Goal: Task Accomplishment & Management: Manage account settings

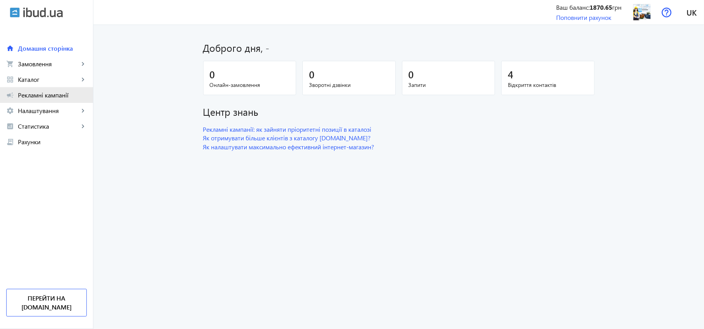
click at [62, 94] on span "Рекламні кампанії" at bounding box center [52, 95] width 69 height 8
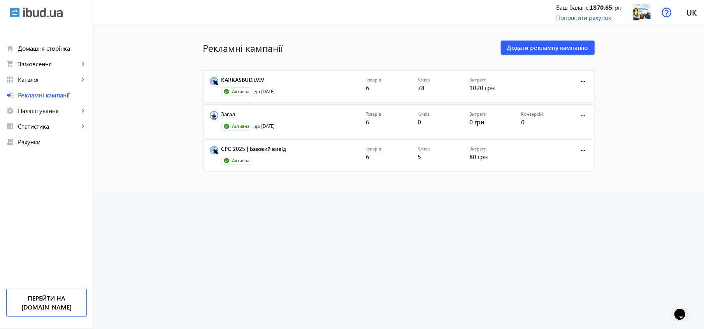
click at [225, 122] on div "Активна" at bounding box center [237, 126] width 30 height 9
click at [230, 149] on link "CPC 2025 | Базовий вивід" at bounding box center [294, 151] width 145 height 11
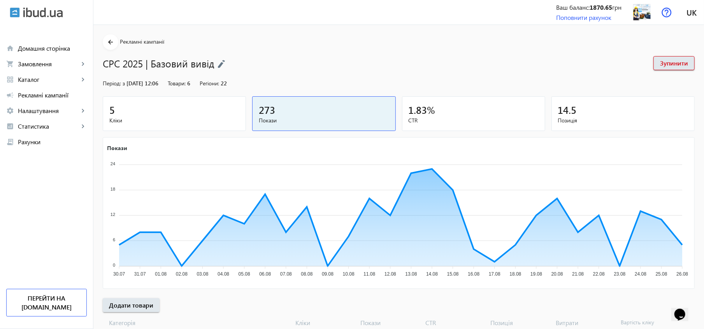
scroll to position [97, 0]
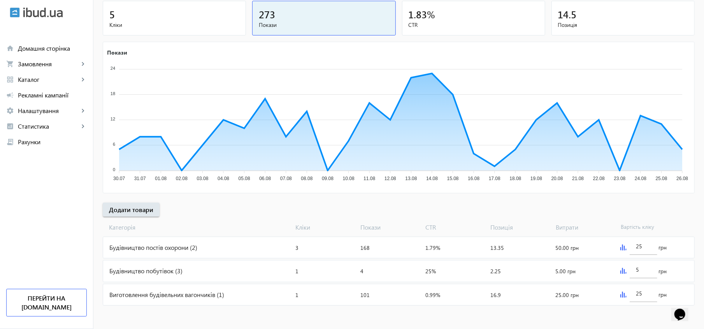
click at [132, 269] on div "Будівництво побутівок (3)" at bounding box center [197, 270] width 189 height 21
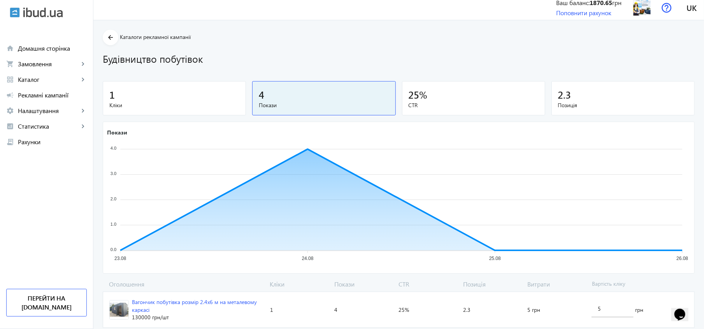
scroll to position [4, 0]
click at [108, 41] on mat-icon "arrow_back" at bounding box center [111, 38] width 10 height 10
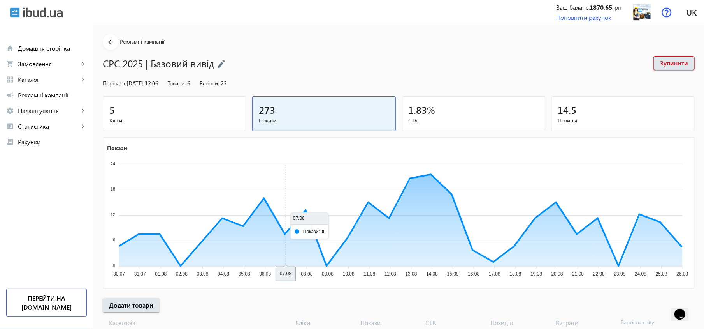
scroll to position [97, 0]
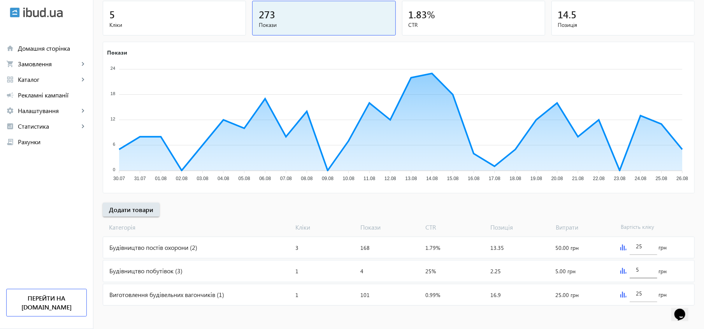
click at [640, 269] on input "5" at bounding box center [643, 268] width 15 height 7
type input "20"
click at [378, 318] on mat-sidenav-content "arrow_back Рекламні кампанії CPC 2025 | Базовий вивід Зупинити Період: з [DATE]…" at bounding box center [398, 129] width 611 height 399
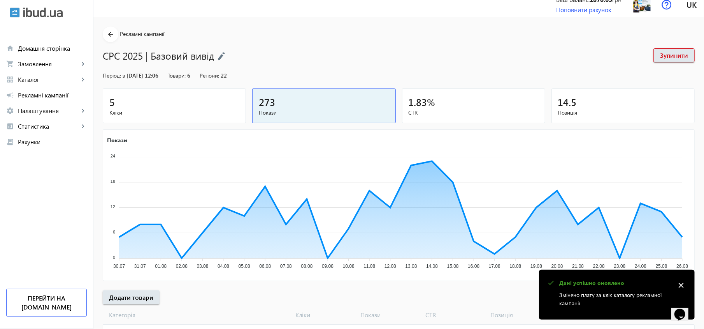
scroll to position [0, 0]
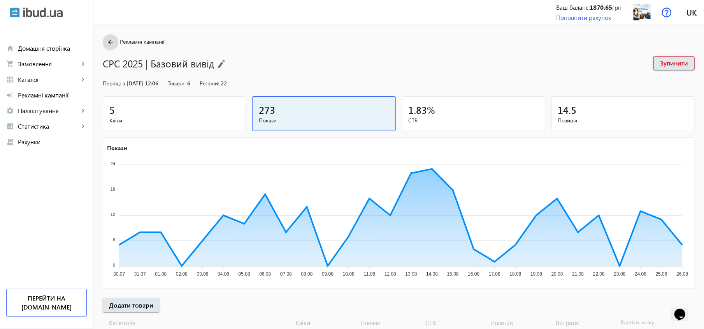
click at [107, 39] on mat-icon "arrow_back" at bounding box center [111, 42] width 10 height 10
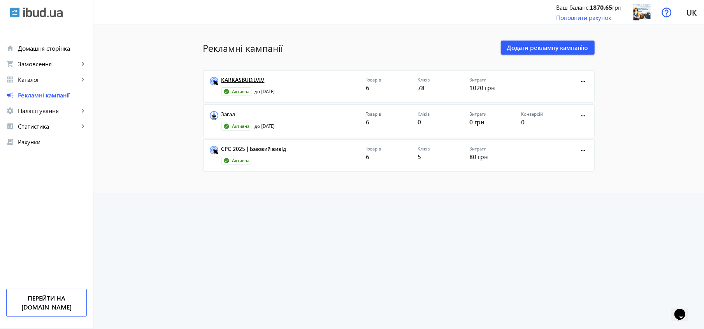
click at [253, 77] on link "KARKASBUD.LVIV" at bounding box center [294, 82] width 145 height 11
